Goal: Task Accomplishment & Management: Complete application form

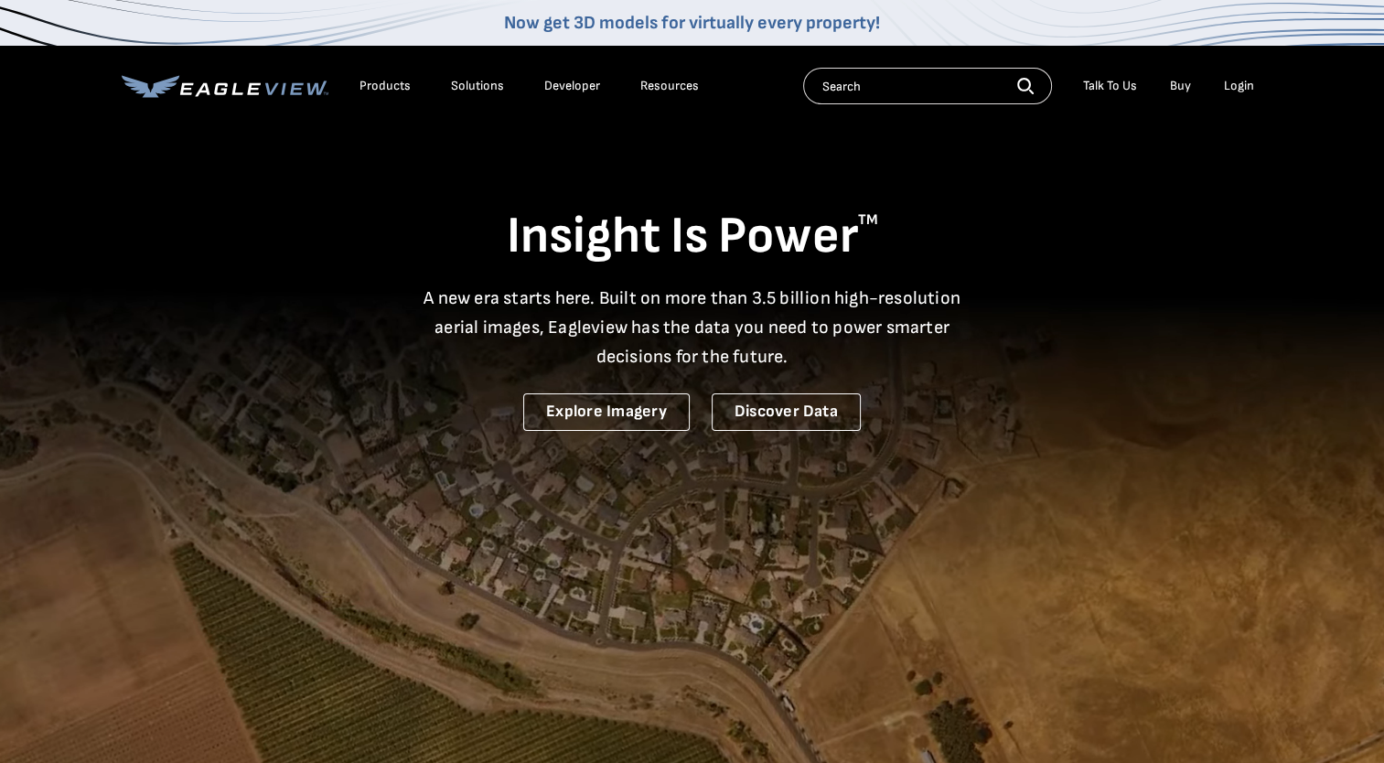
click at [1240, 82] on div "Login" at bounding box center [1239, 86] width 30 height 16
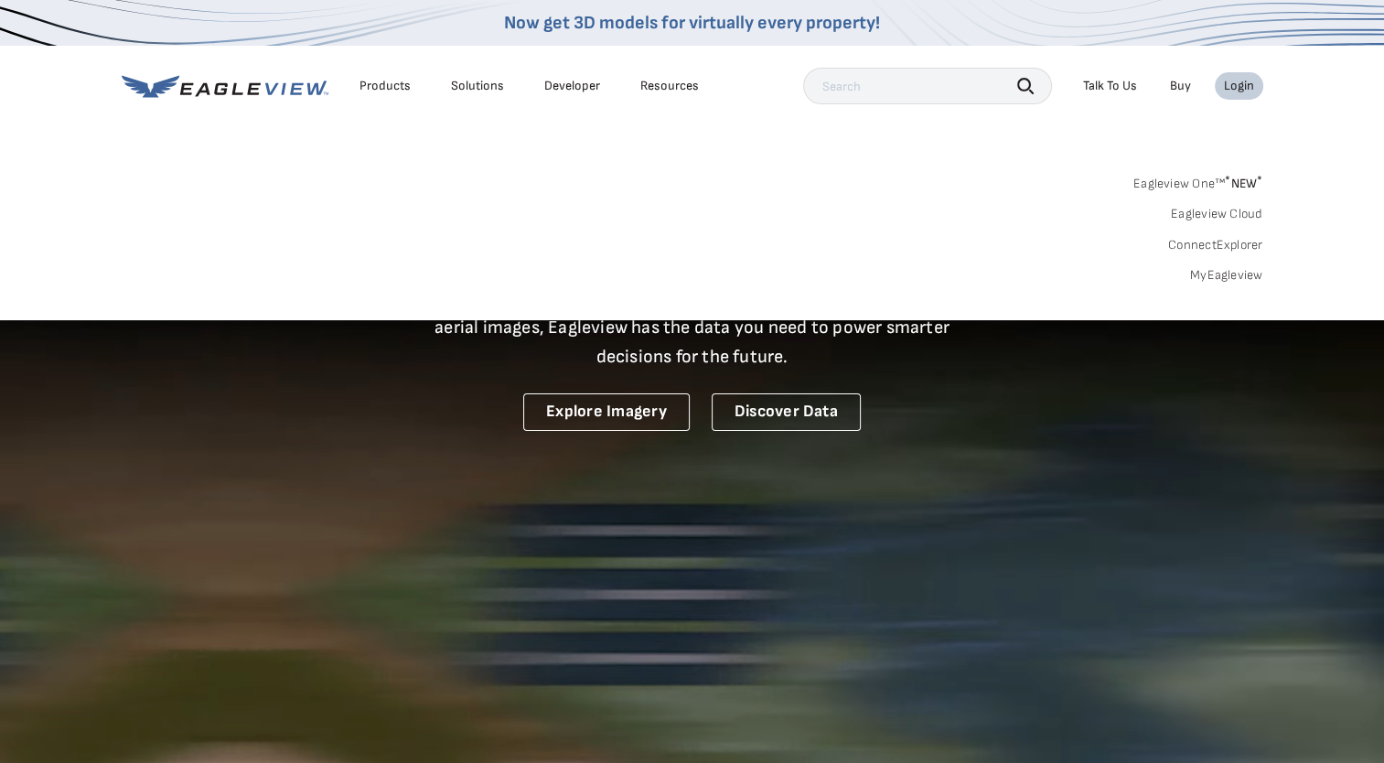
click at [1211, 281] on link "MyEagleview" at bounding box center [1226, 275] width 73 height 16
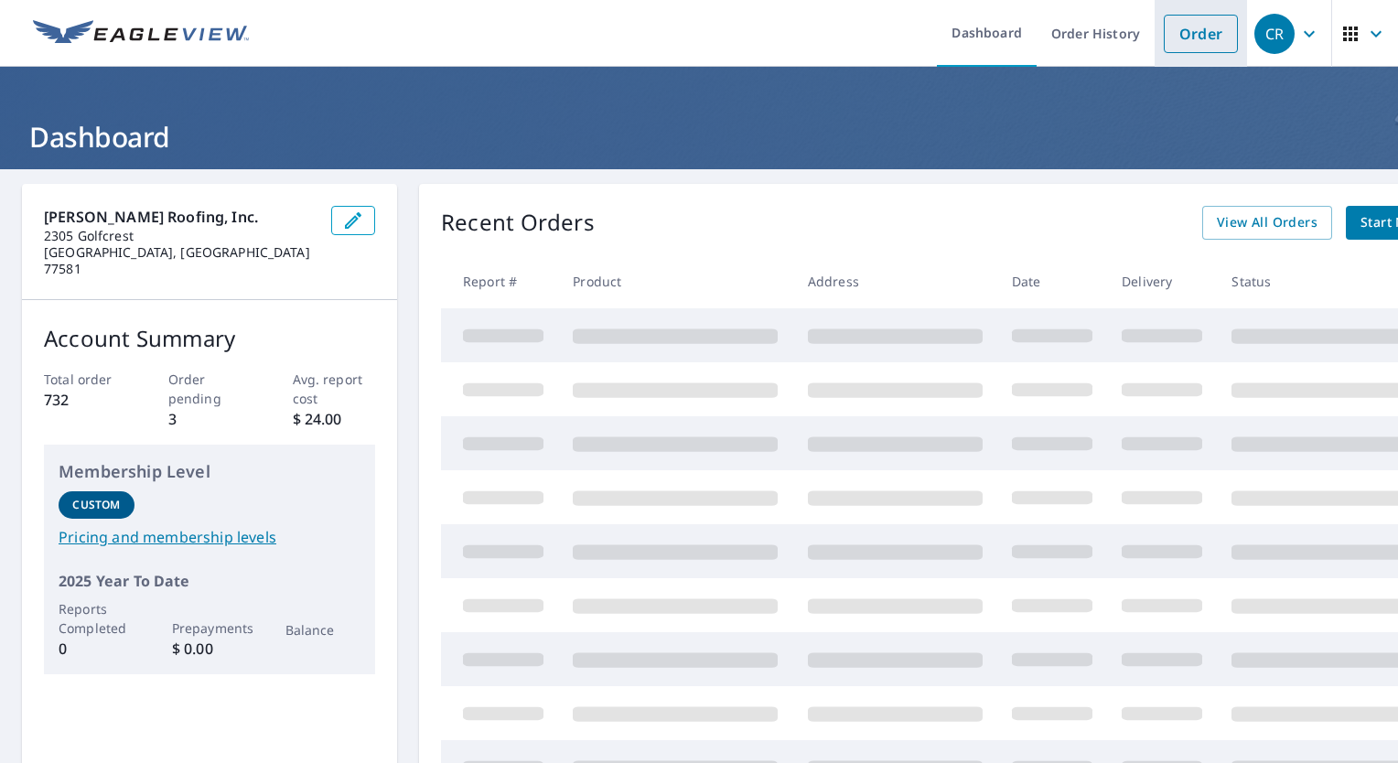
click at [1176, 38] on link "Order" at bounding box center [1201, 34] width 74 height 38
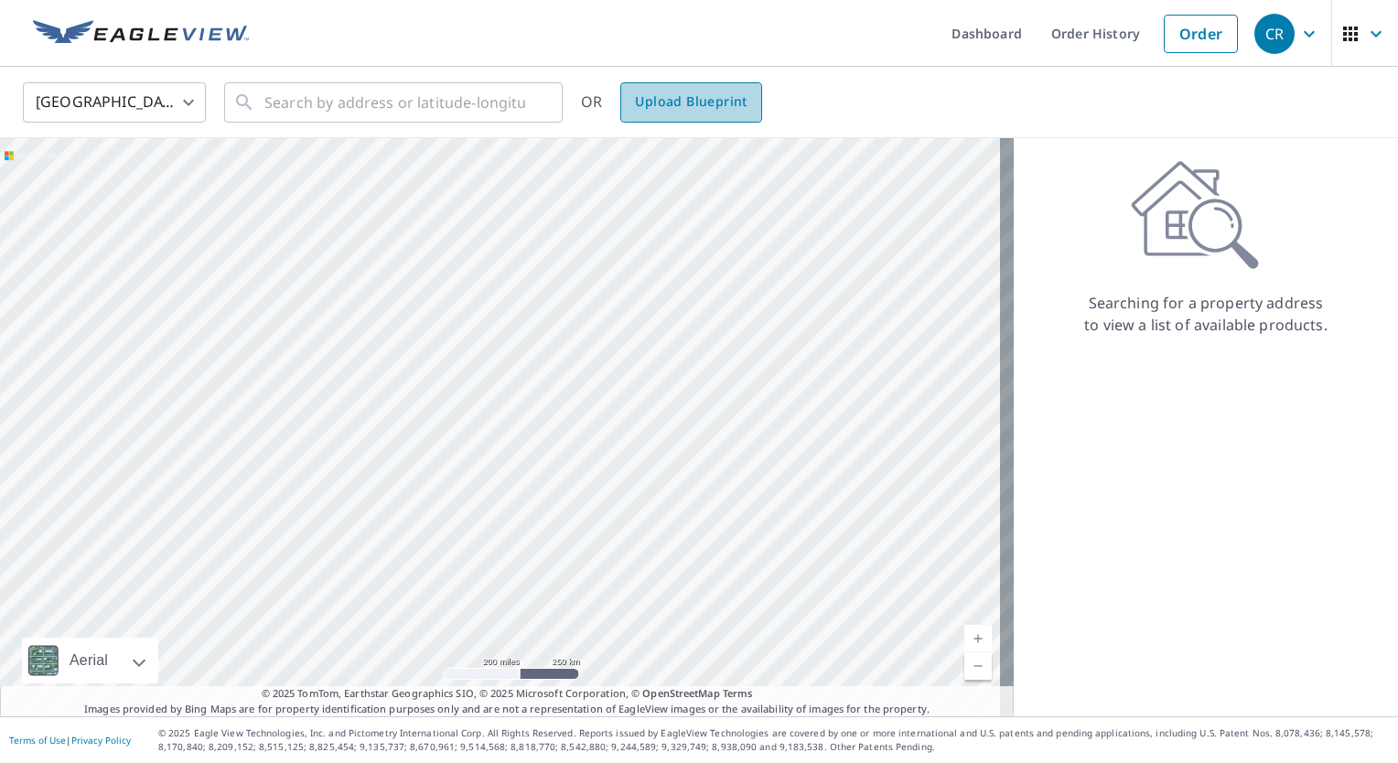
click at [717, 93] on span "Upload Blueprint" at bounding box center [691, 102] width 112 height 23
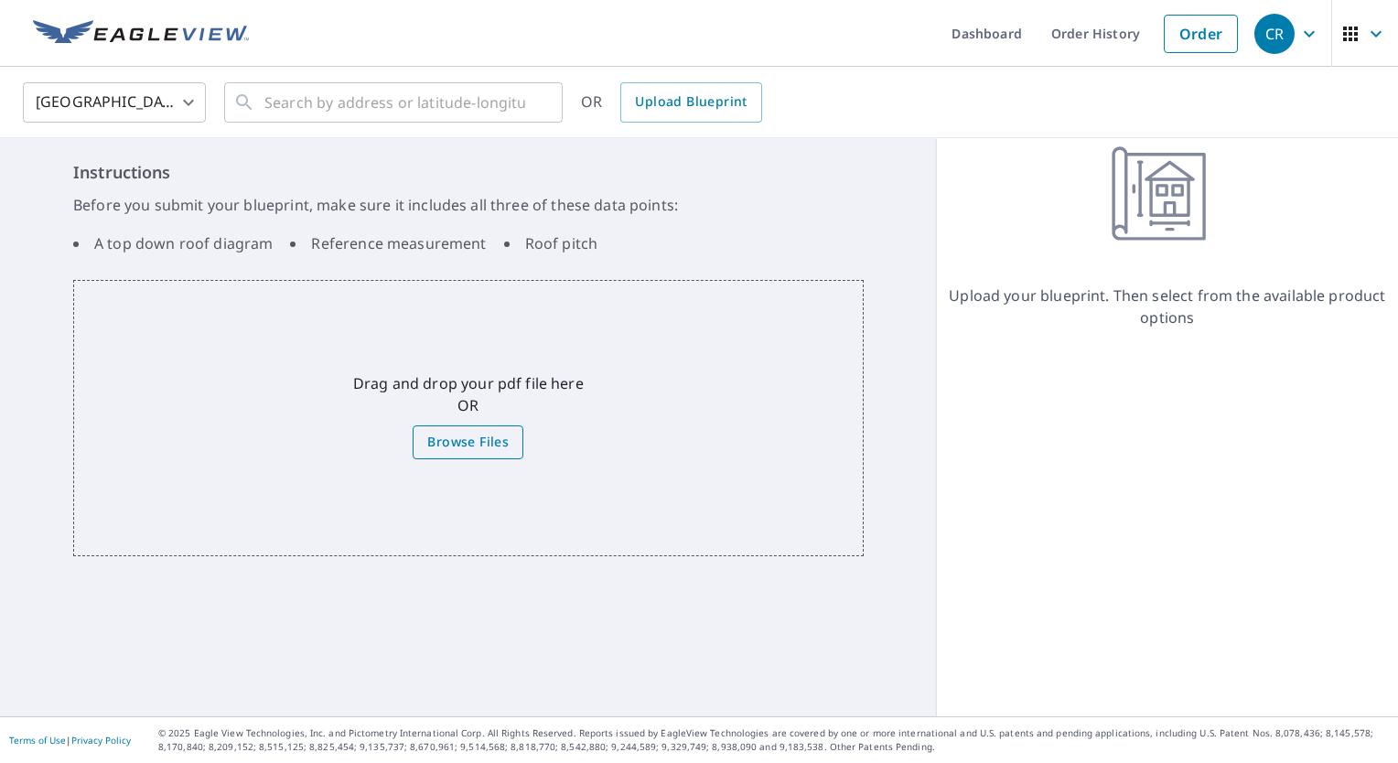
click at [477, 445] on span "Browse Files" at bounding box center [467, 442] width 81 height 23
click at [0, 0] on input "Browse Files" at bounding box center [0, 0] width 0 height 0
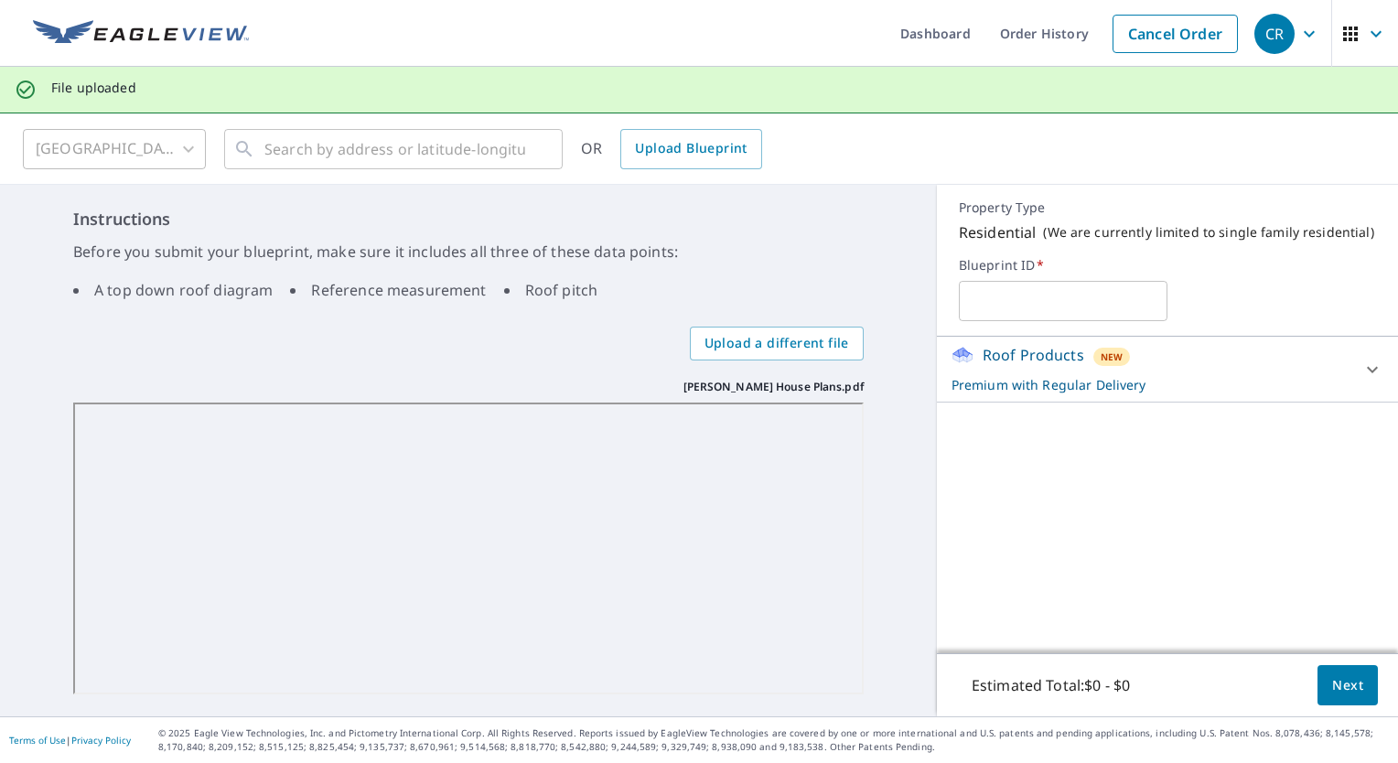
click at [1332, 688] on span "Next" at bounding box center [1347, 685] width 31 height 23
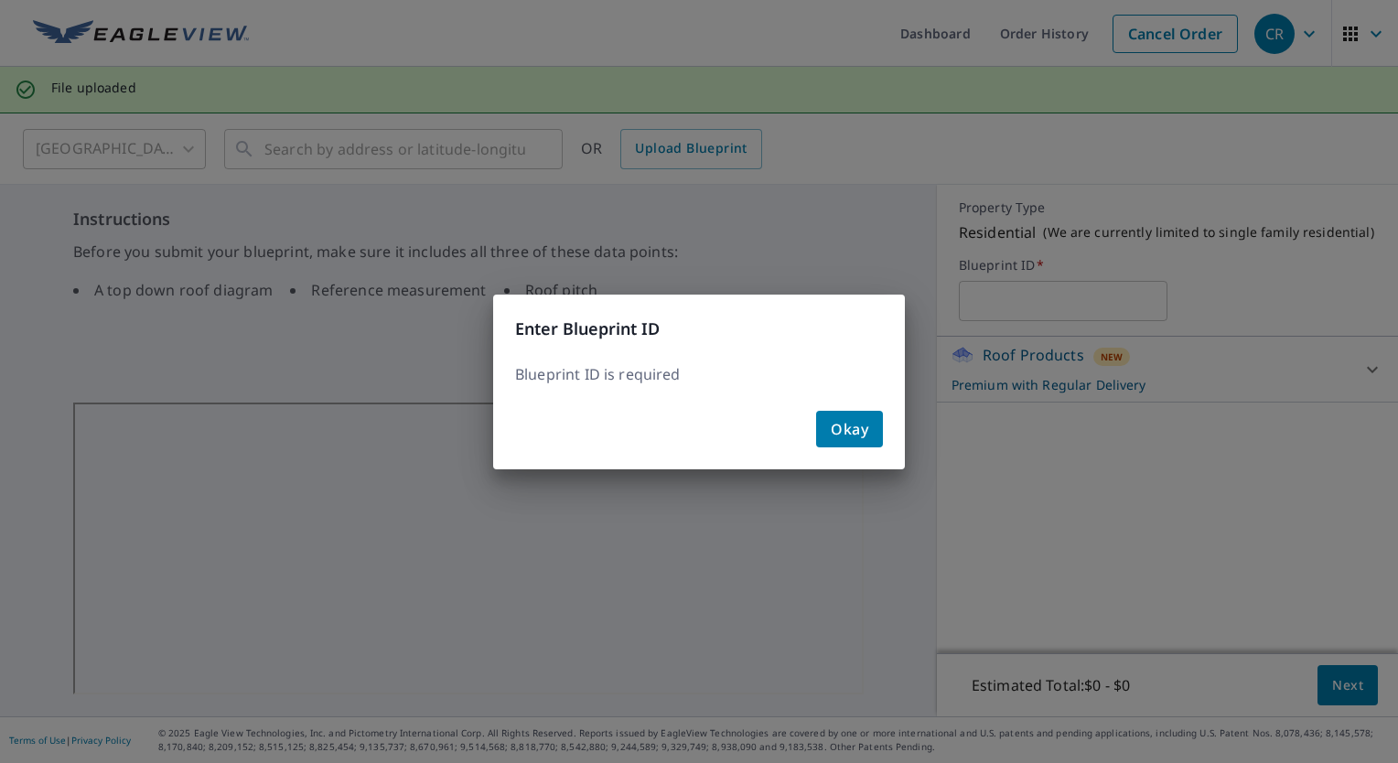
click at [861, 432] on span "Okay" at bounding box center [850, 429] width 38 height 26
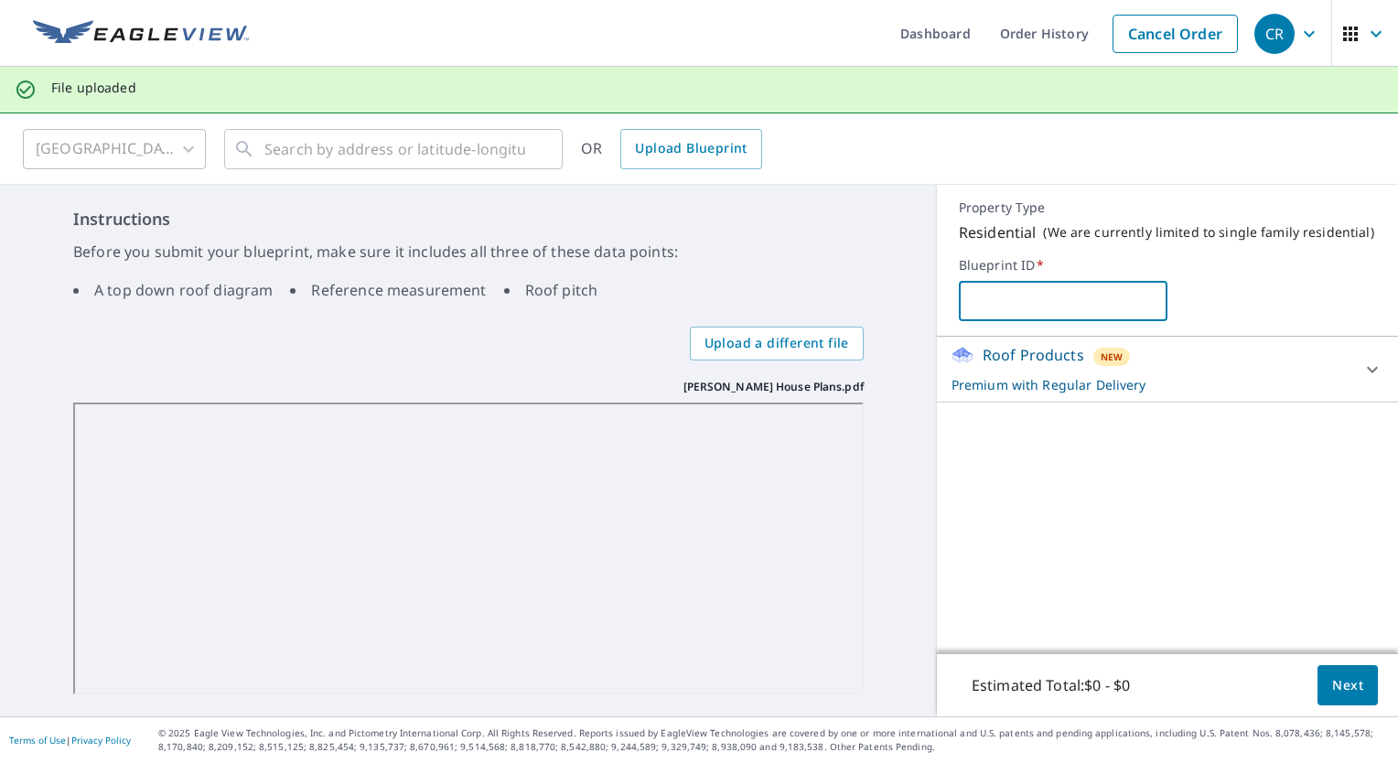
click at [1016, 307] on input "text" at bounding box center [1063, 300] width 209 height 51
type input "Gutierrez"
click at [1361, 366] on icon at bounding box center [1372, 370] width 22 height 22
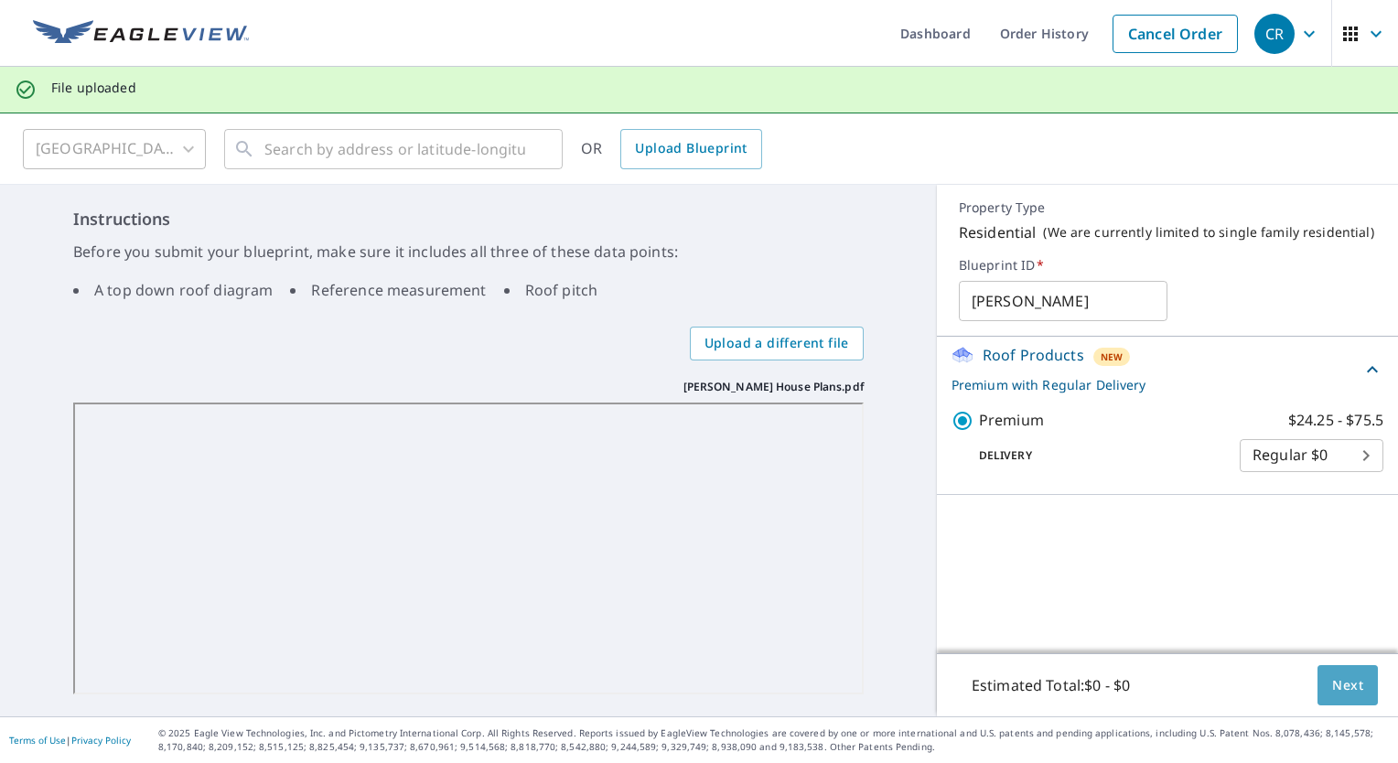
click at [1332, 687] on span "Next" at bounding box center [1347, 685] width 31 height 23
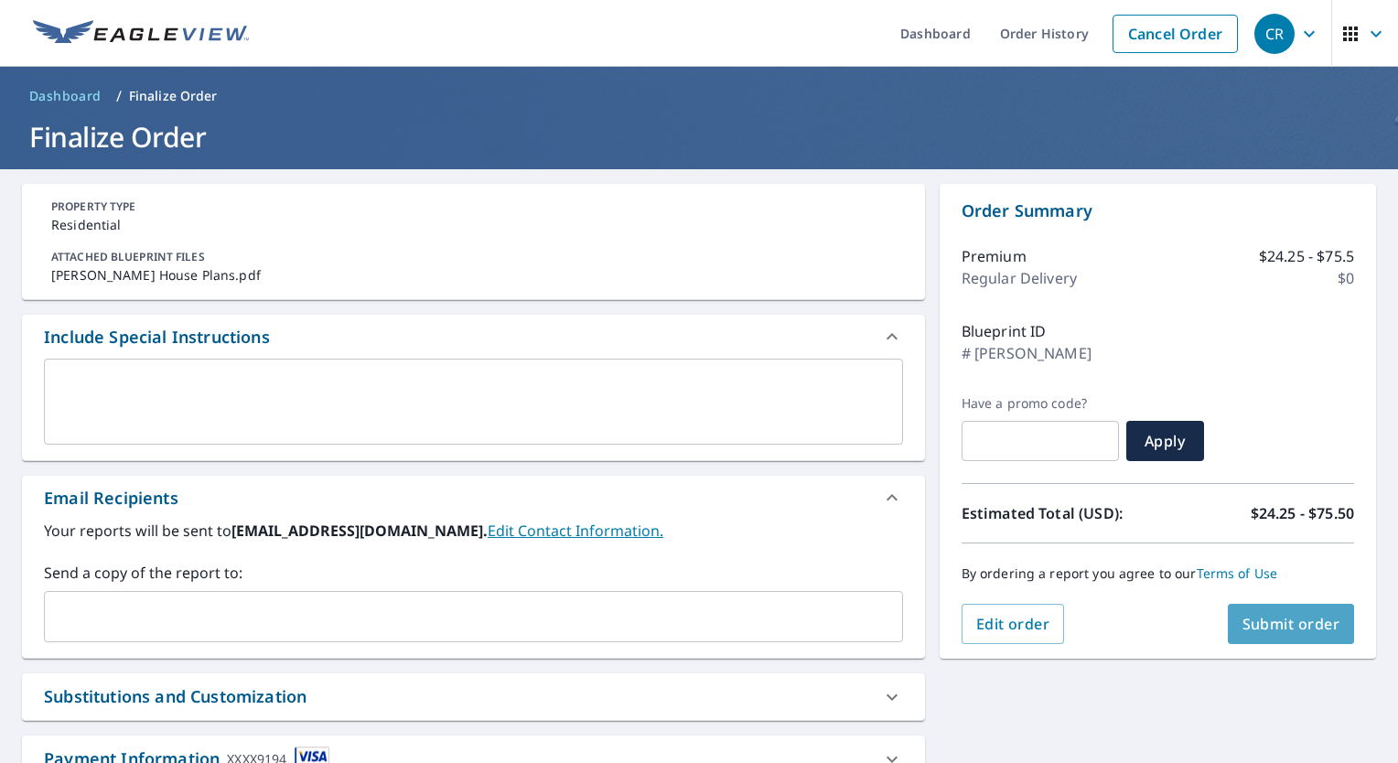
click at [1278, 623] on span "Submit order" at bounding box center [1291, 624] width 98 height 20
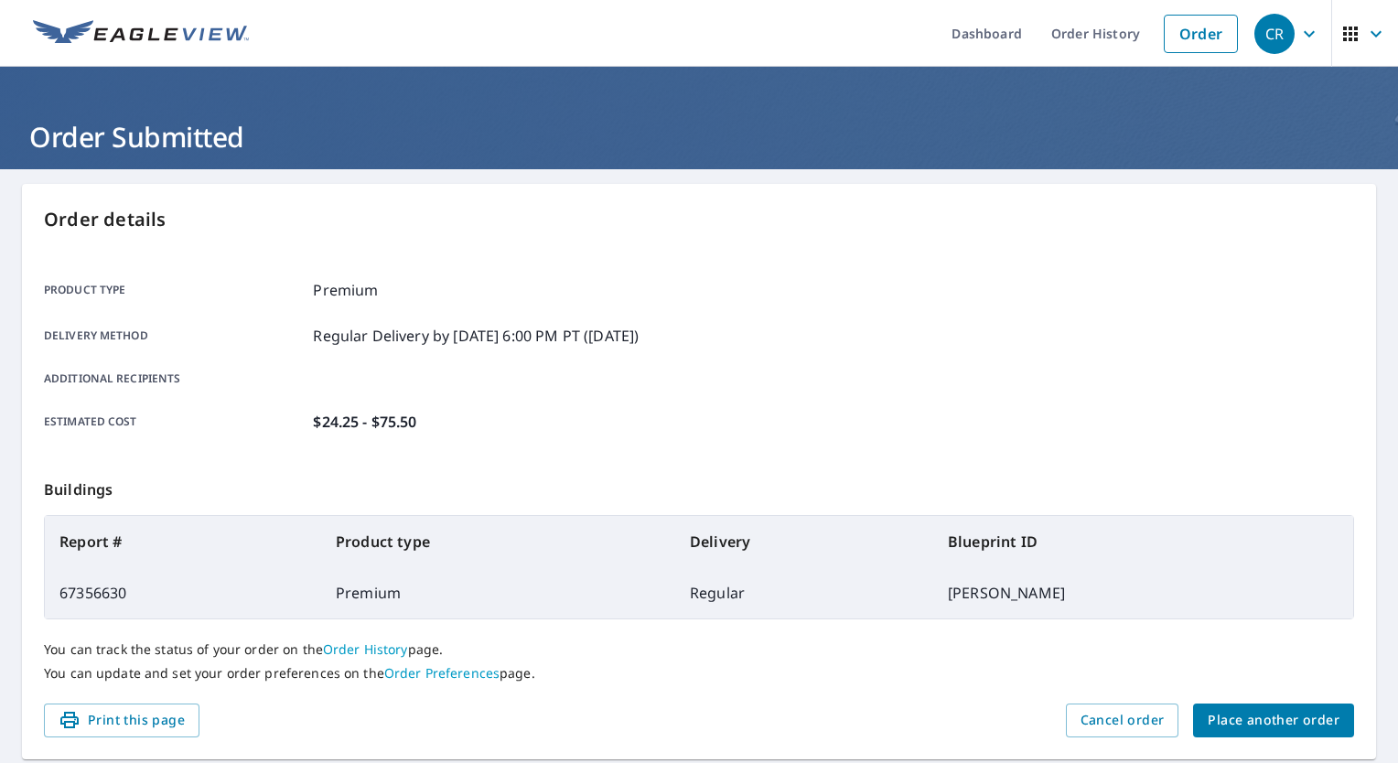
click at [431, 675] on link "Order Preferences" at bounding box center [441, 672] width 115 height 17
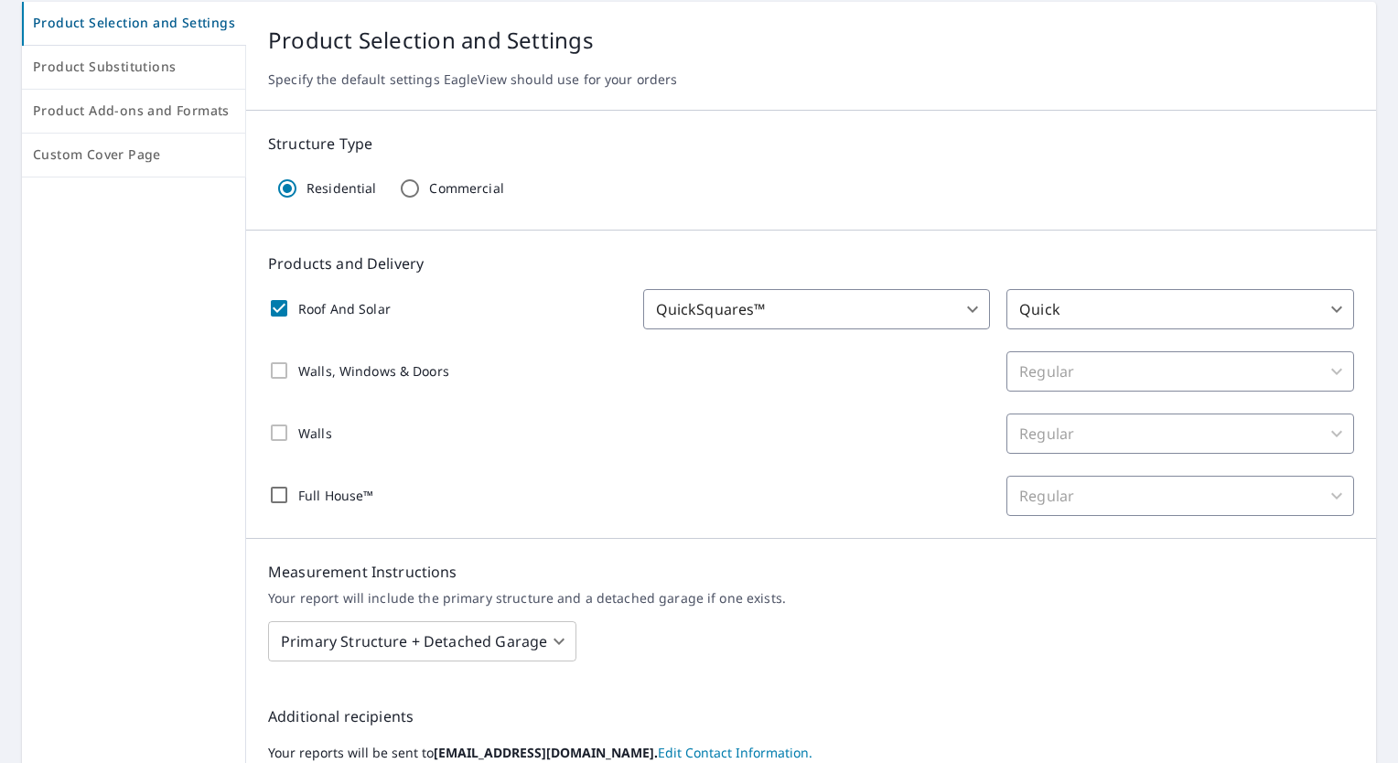
scroll to position [174, 0]
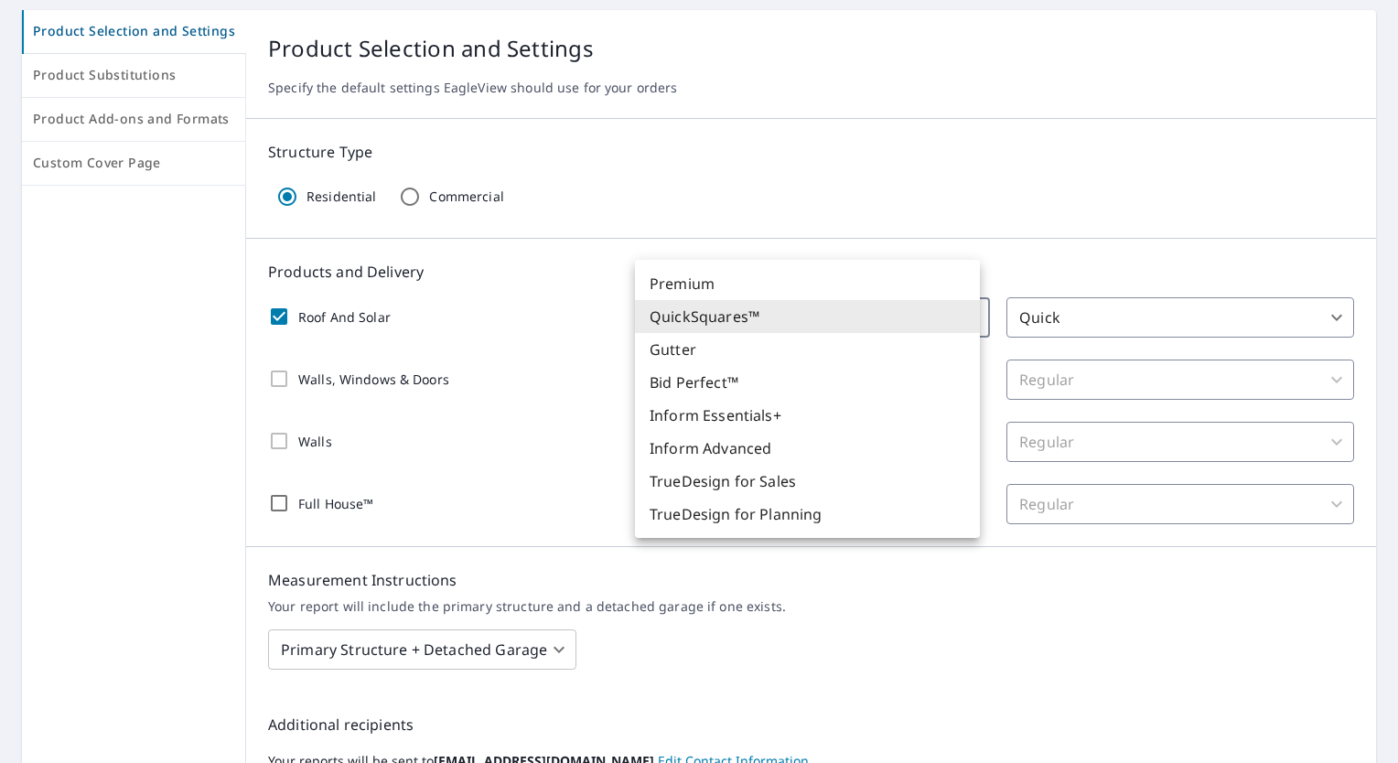
click at [961, 317] on body "CR CR Dashboard Order History Order CR Dashboard / Order Preferences / Product …" at bounding box center [699, 381] width 1398 height 763
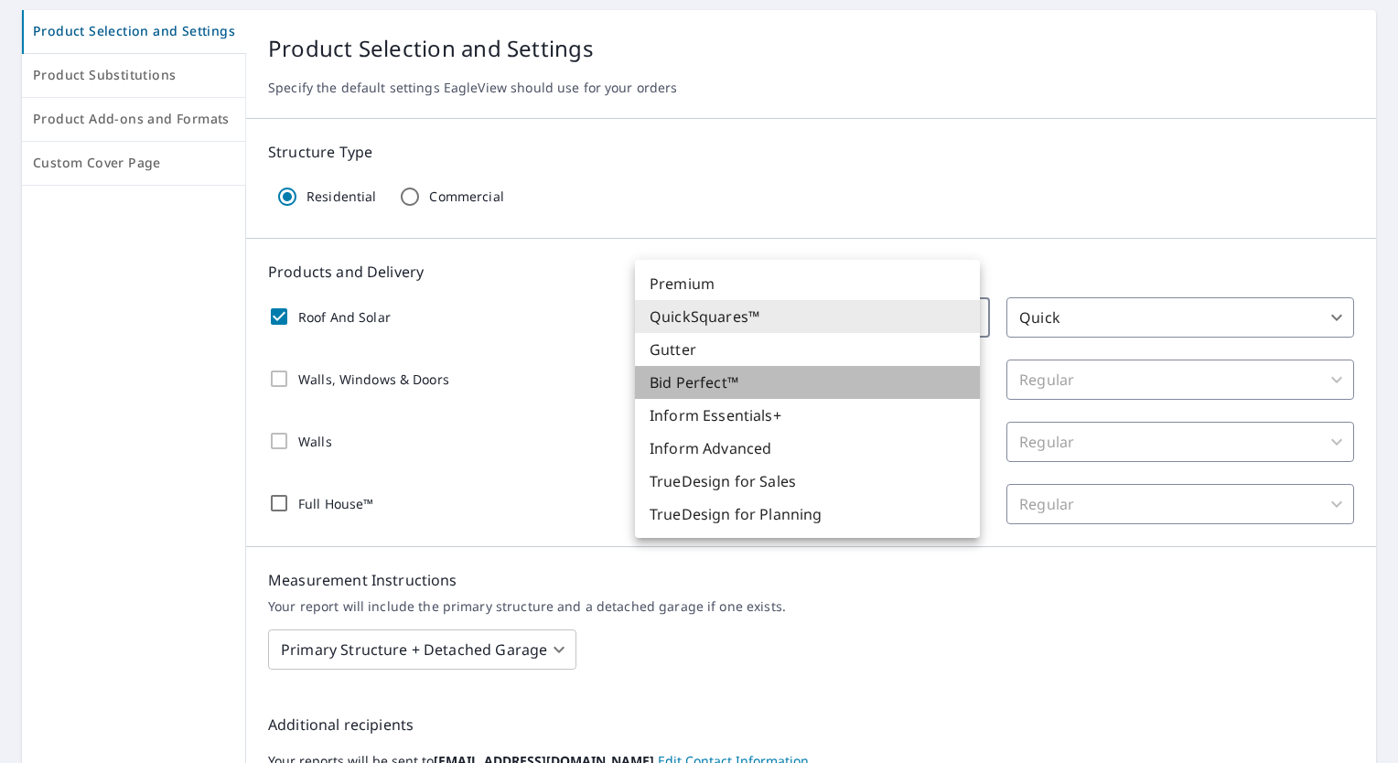
click at [877, 378] on li "Bid Perfect™" at bounding box center [807, 382] width 345 height 33
checkbox input "true"
type input "84"
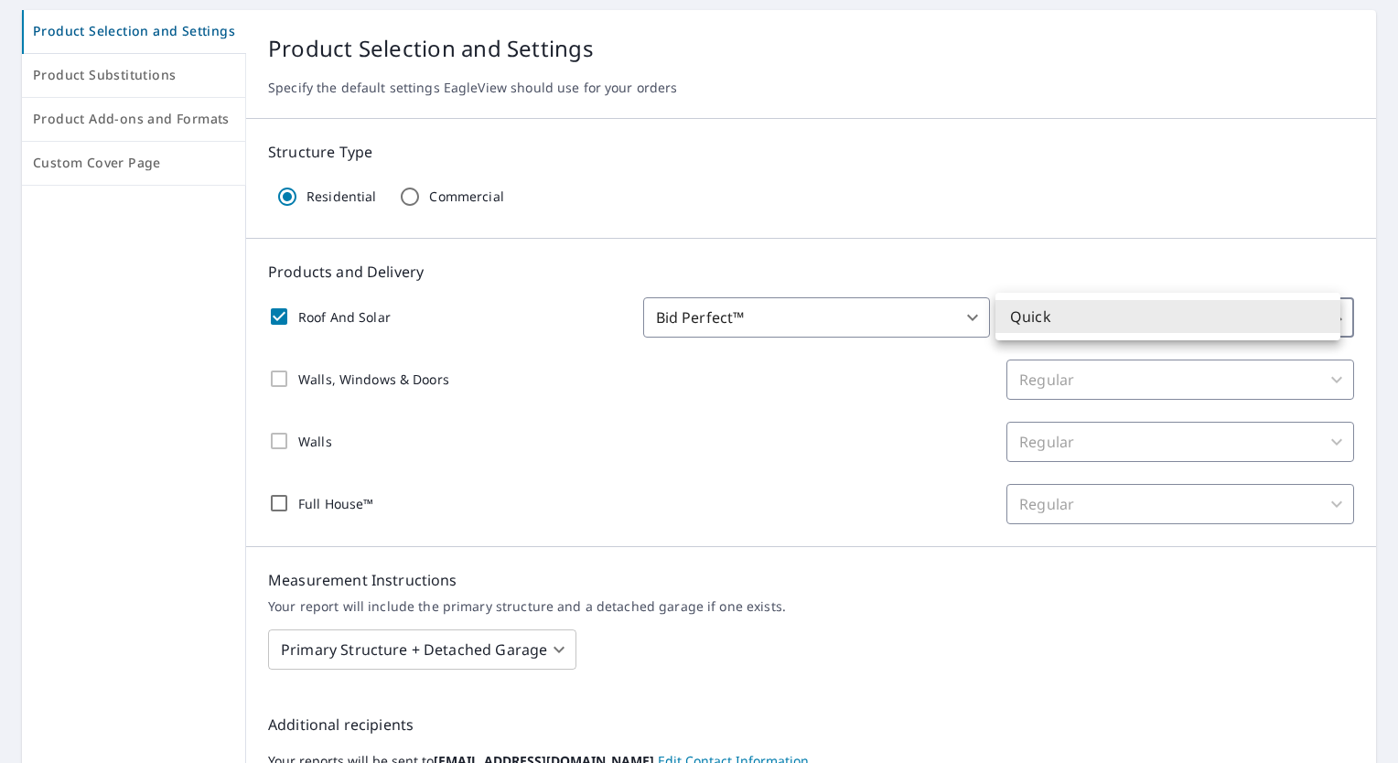
click at [1317, 311] on body "CR CR Dashboard Order History Order CR Dashboard / Order Preferences / Product …" at bounding box center [699, 381] width 1398 height 763
drag, startPoint x: 1392, startPoint y: 424, endPoint x: 1381, endPoint y: 522, distance: 98.5
click at [1381, 522] on div at bounding box center [699, 381] width 1398 height 763
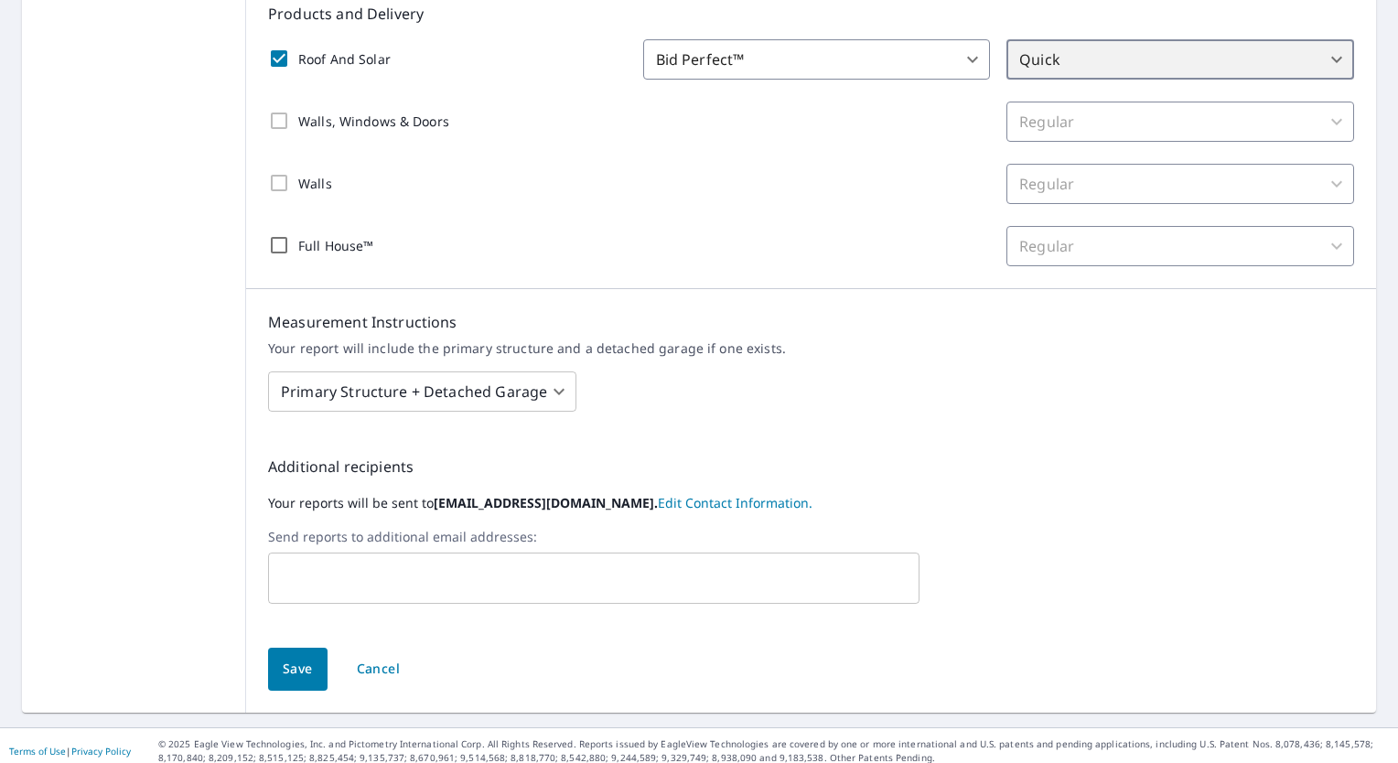
scroll to position [440, 0]
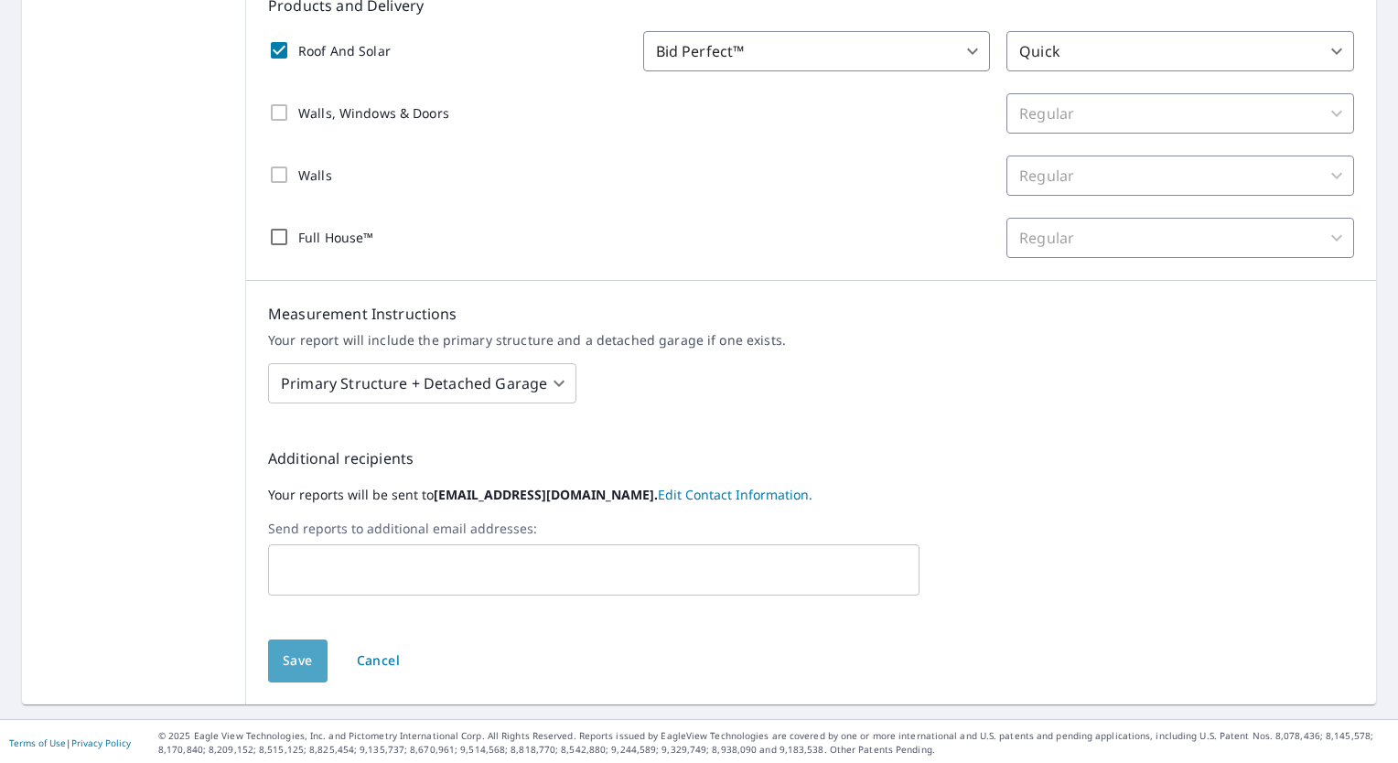
click at [292, 652] on span "Save" at bounding box center [298, 661] width 30 height 23
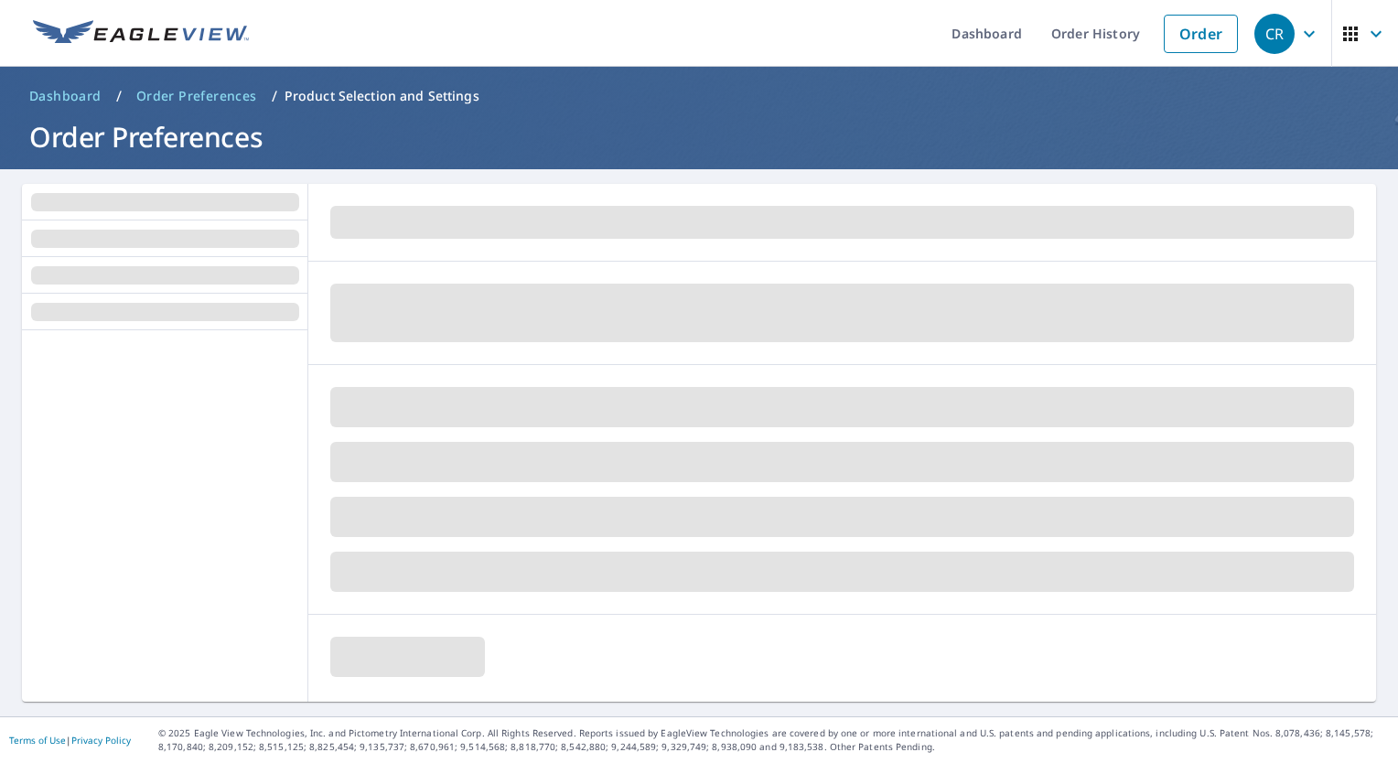
scroll to position [0, 0]
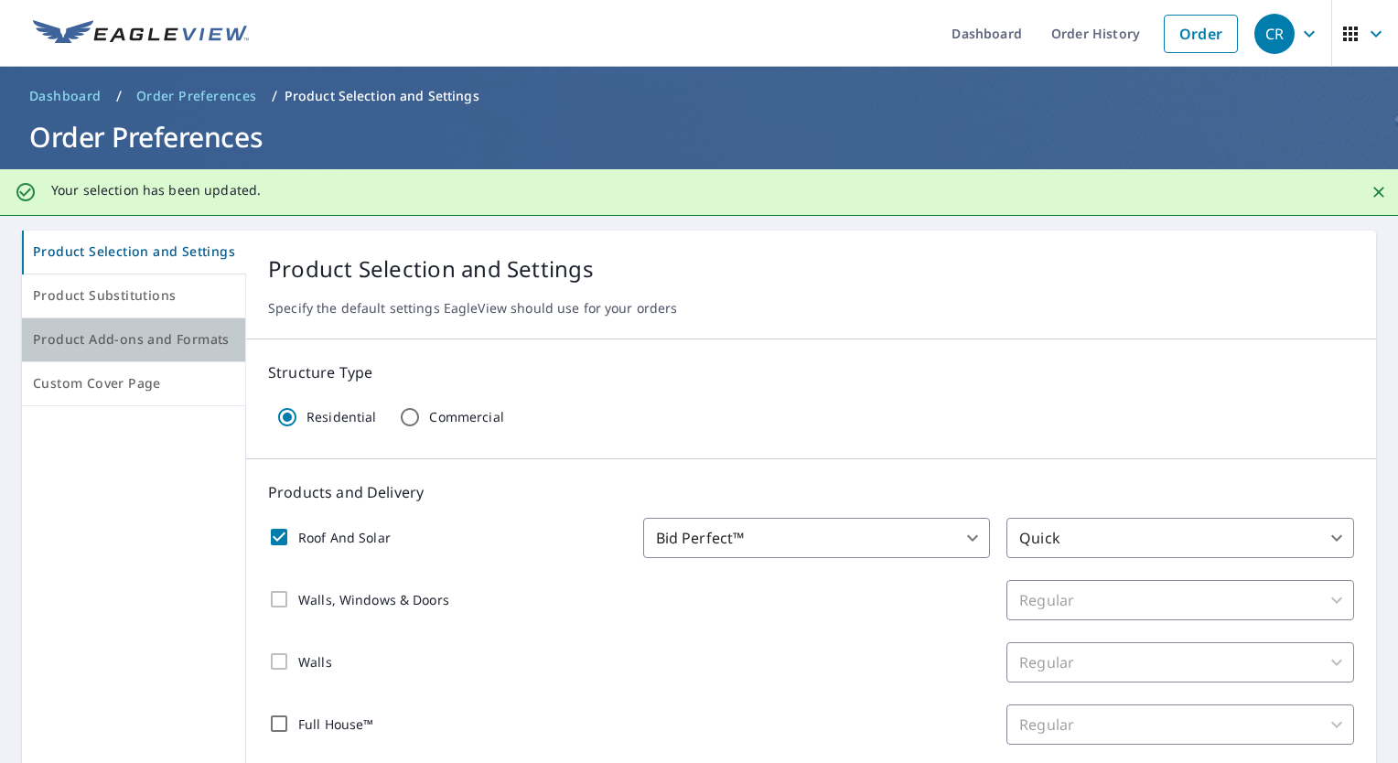
click at [135, 335] on span "Product Add-ons and Formats" at bounding box center [133, 339] width 201 height 23
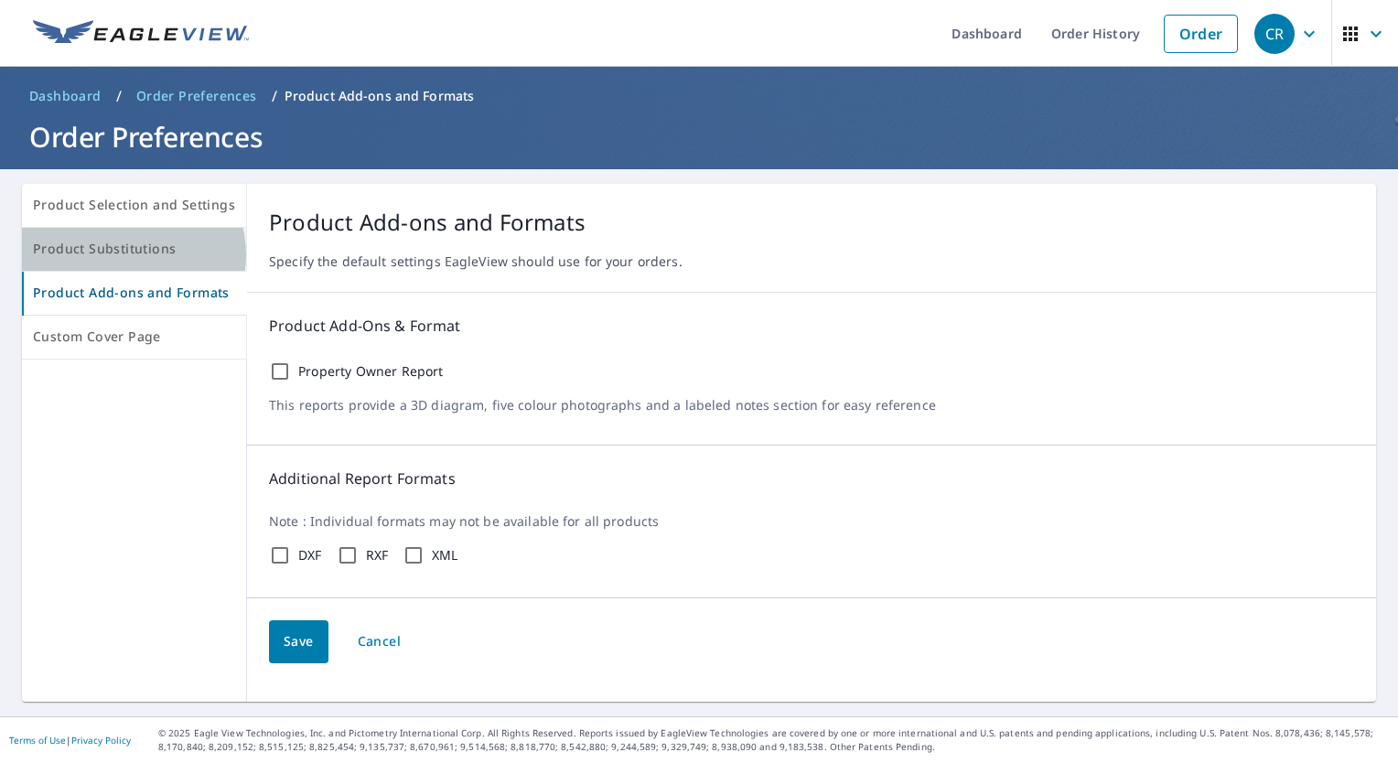
click at [132, 254] on span "Product Substitutions" at bounding box center [134, 249] width 202 height 23
